Goal: Find specific page/section: Find specific page/section

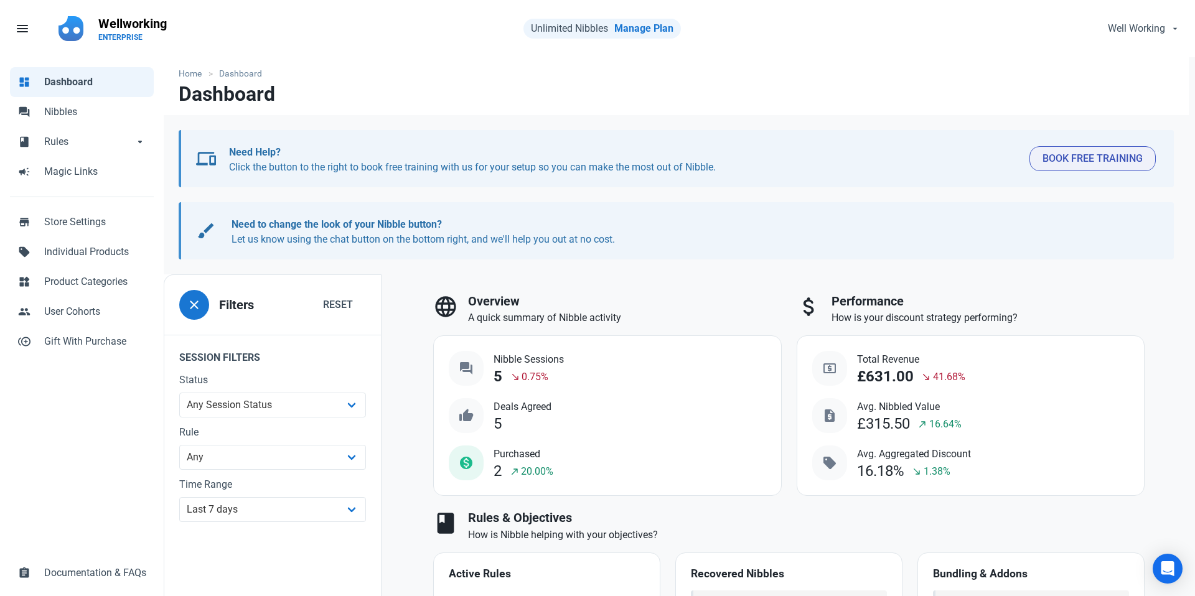
select select "7d"
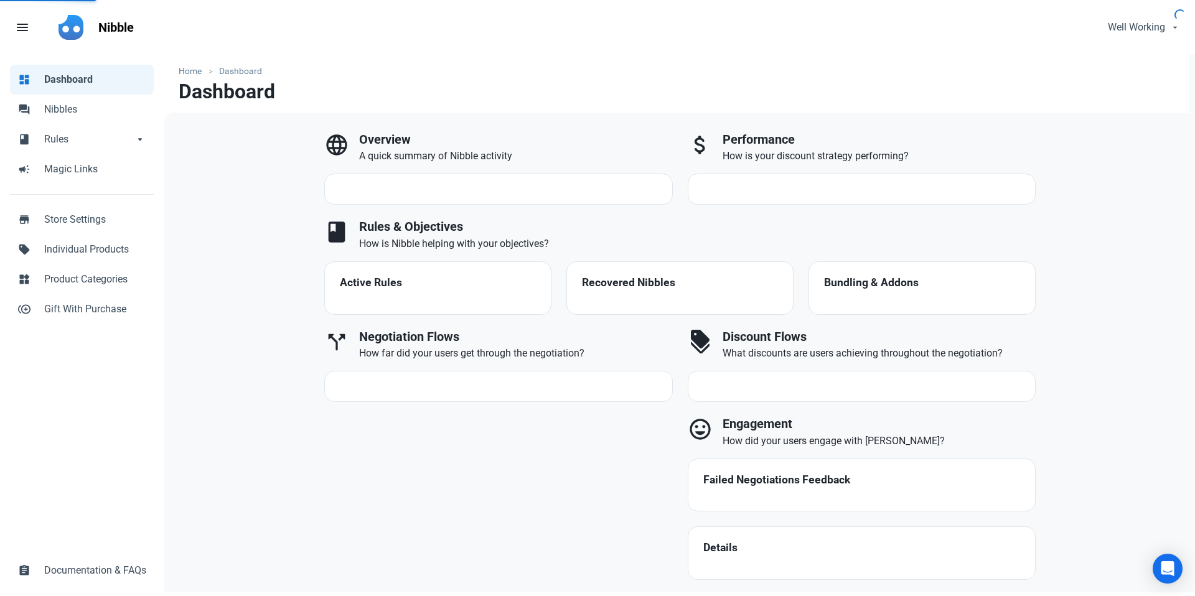
select select "7d"
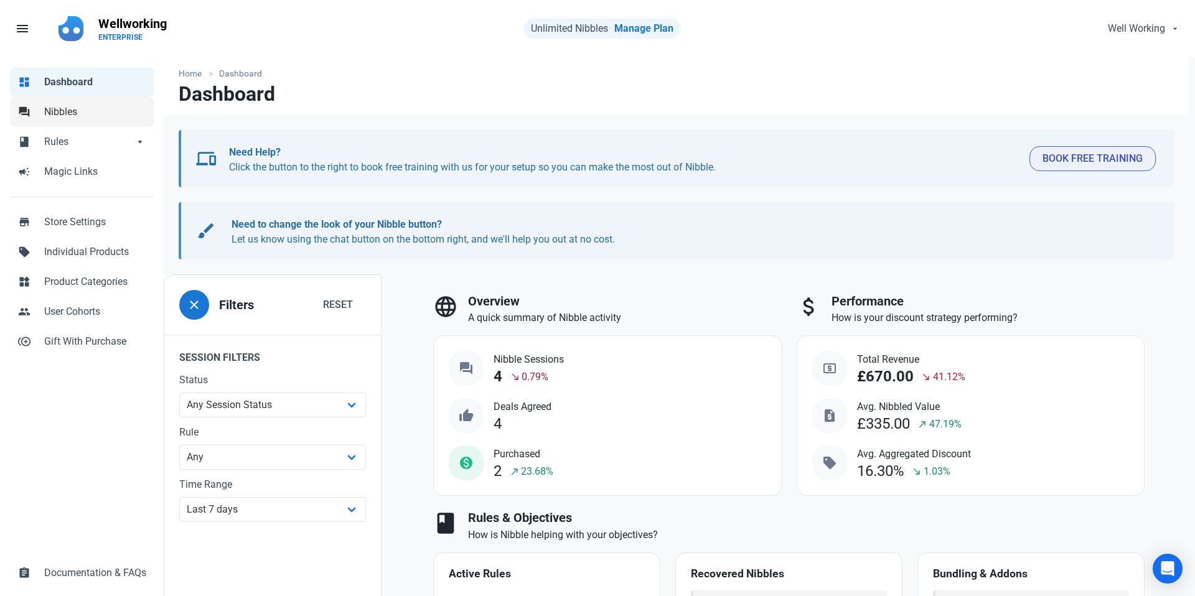
click at [65, 116] on span "Nibbles" at bounding box center [95, 112] width 102 height 15
